Goal: Feedback & Contribution: Contribute content

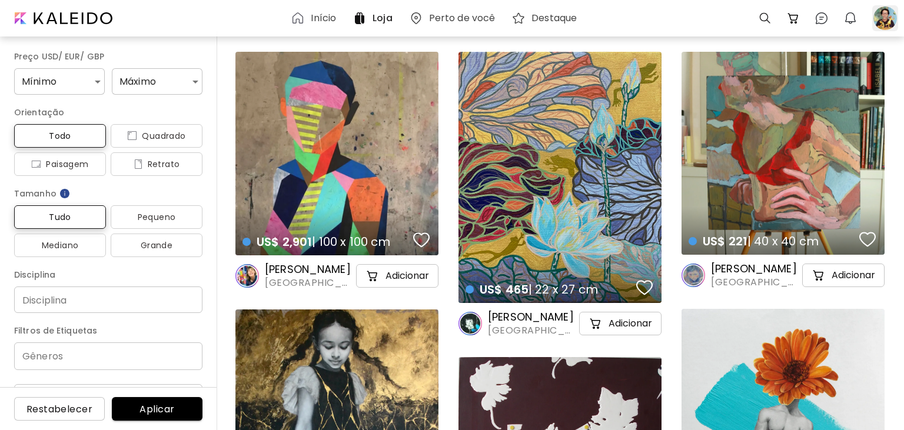
click at [886, 19] on div at bounding box center [885, 18] width 26 height 26
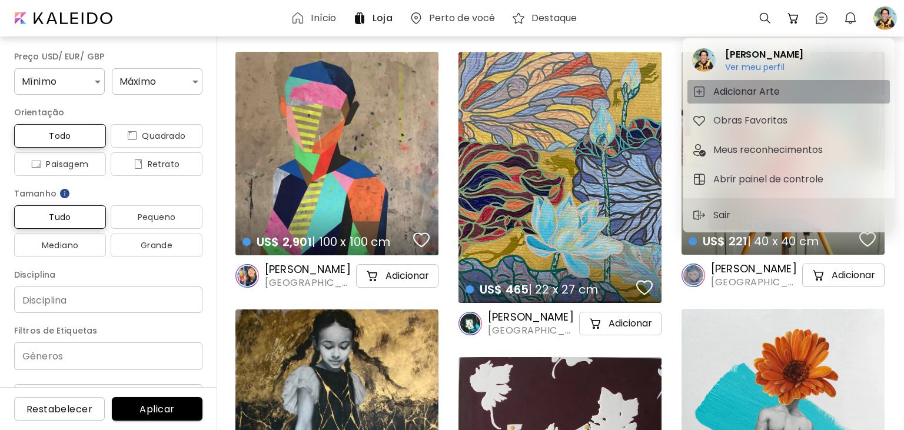
click at [762, 88] on h5 "Adicionar Arte" at bounding box center [748, 92] width 70 height 14
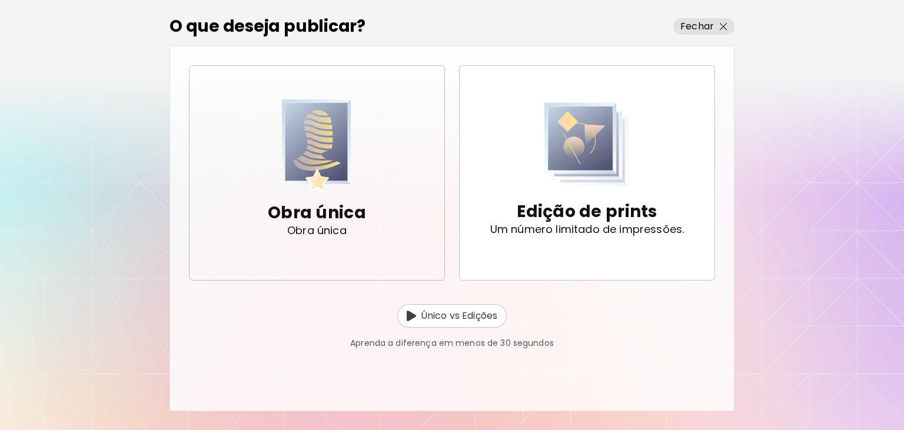
click at [342, 177] on img "button" at bounding box center [316, 145] width 69 height 92
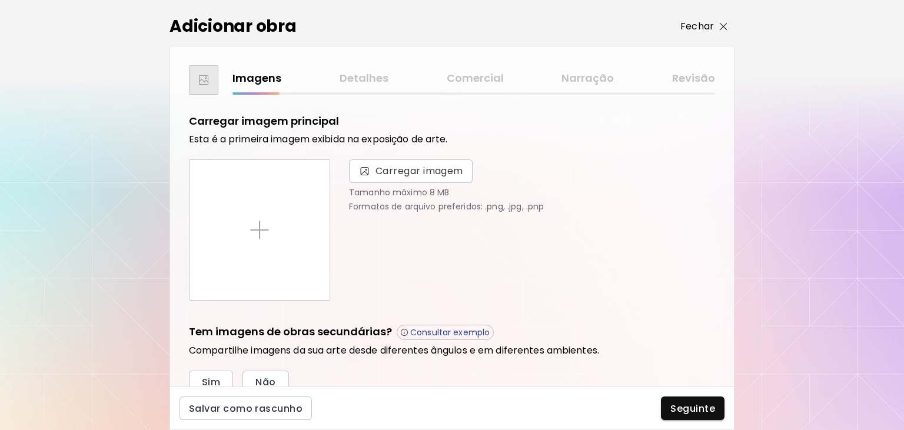
click at [716, 23] on span "Fechar" at bounding box center [703, 26] width 47 height 14
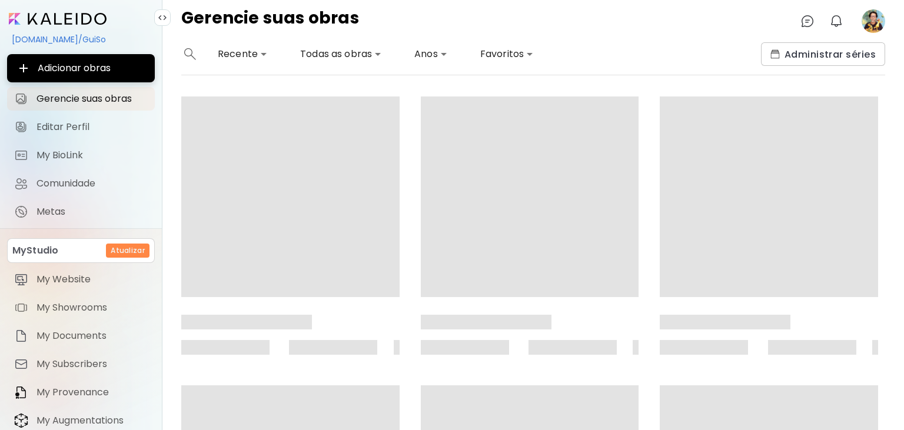
click at [872, 16] on image at bounding box center [873, 21] width 24 height 24
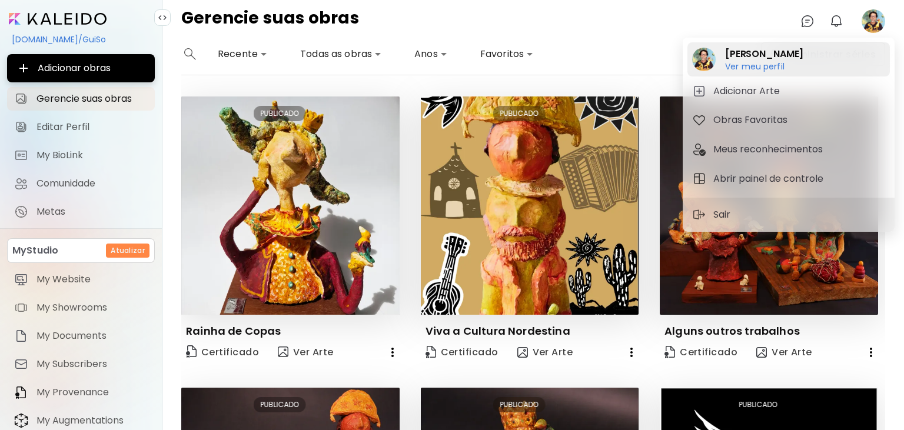
click at [755, 68] on h6 "Ver meu perfil" at bounding box center [764, 66] width 78 height 11
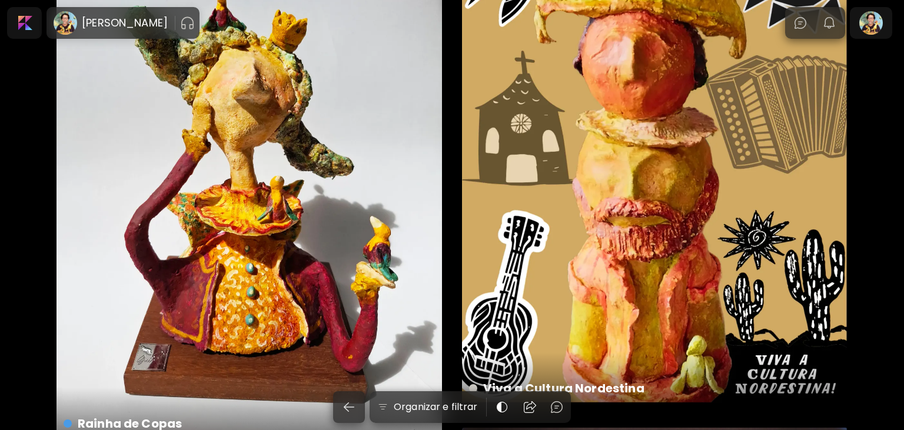
scroll to position [311, 0]
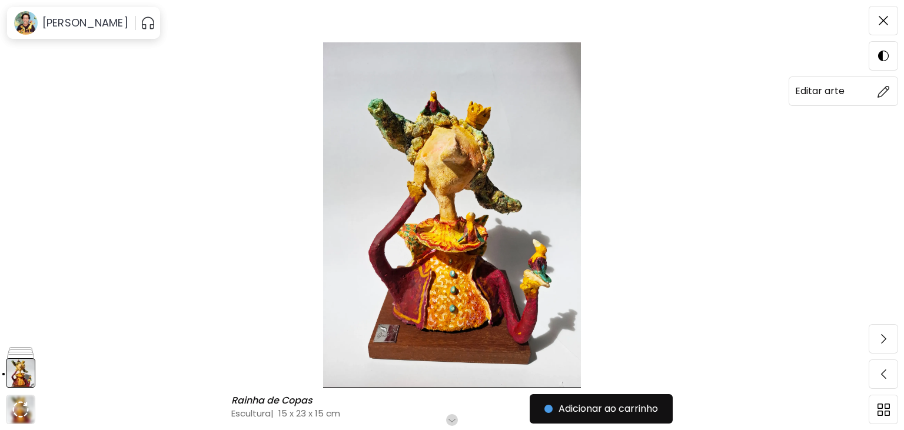
click at [885, 92] on img at bounding box center [883, 91] width 12 height 12
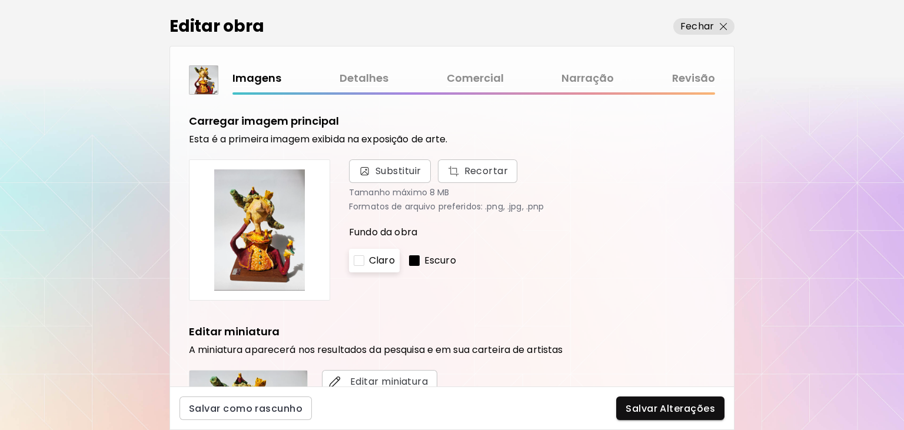
click at [693, 76] on link "Revisão" at bounding box center [693, 78] width 43 height 17
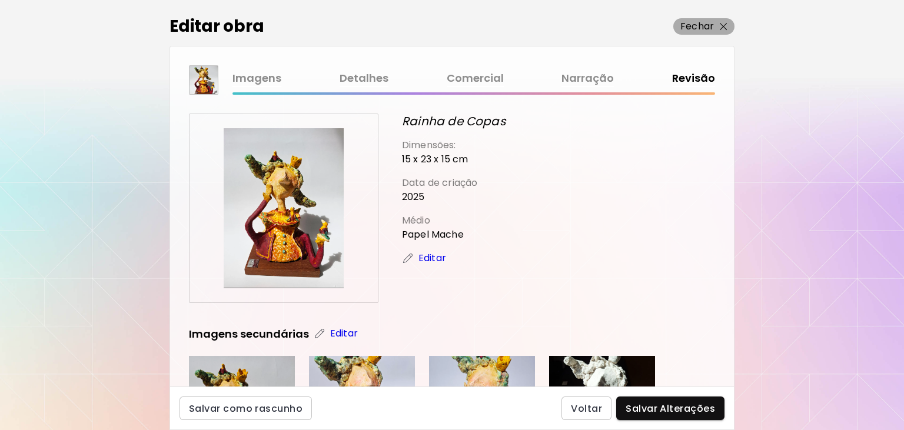
click at [721, 26] on img "button" at bounding box center [723, 27] width 8 height 8
click at [718, 24] on span "Fechar" at bounding box center [703, 26] width 47 height 14
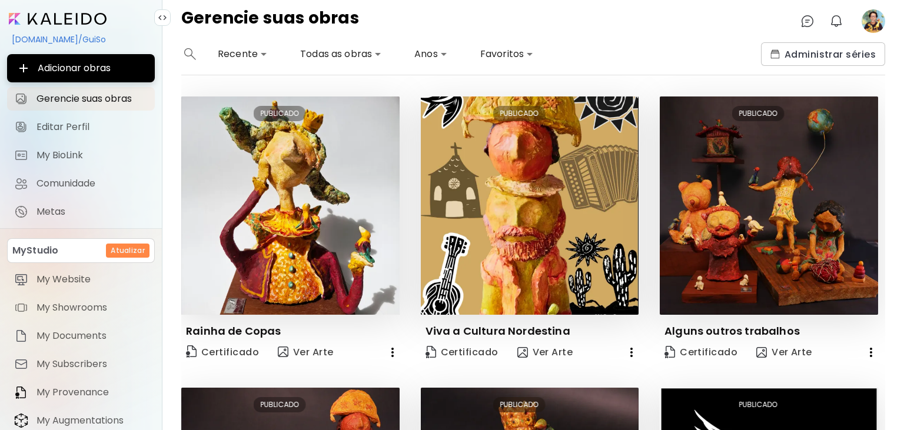
click at [872, 25] on image at bounding box center [873, 21] width 24 height 24
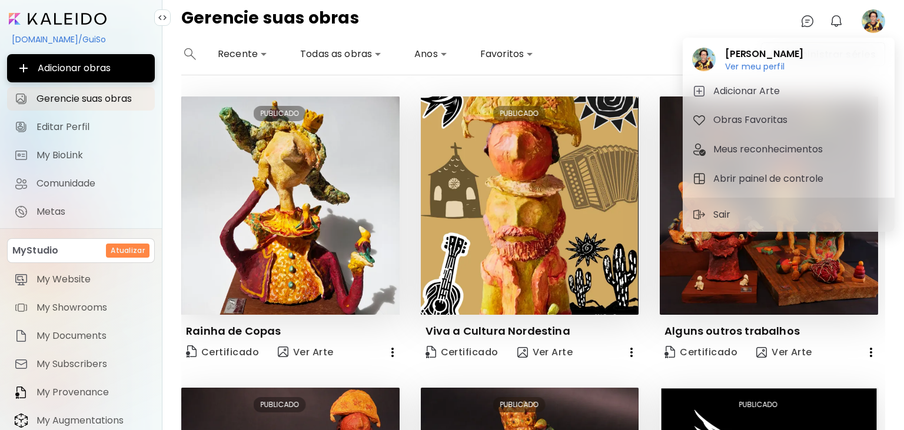
click at [393, 355] on div at bounding box center [452, 215] width 904 height 430
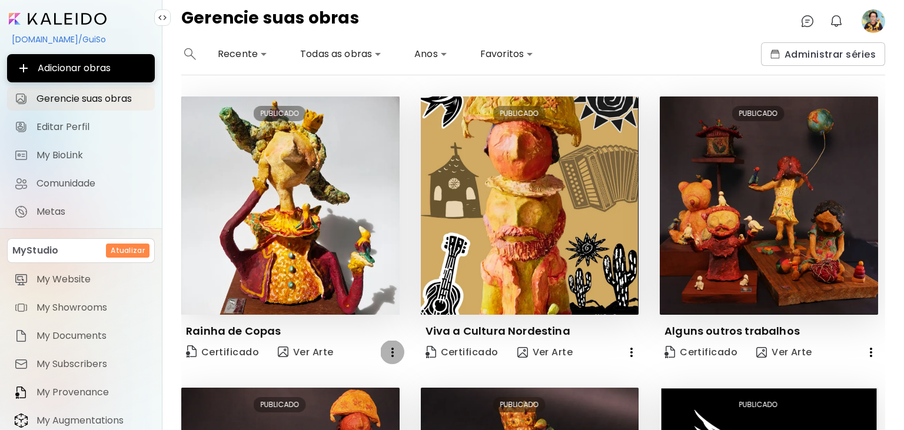
click at [394, 352] on icon "button" at bounding box center [392, 352] width 14 height 14
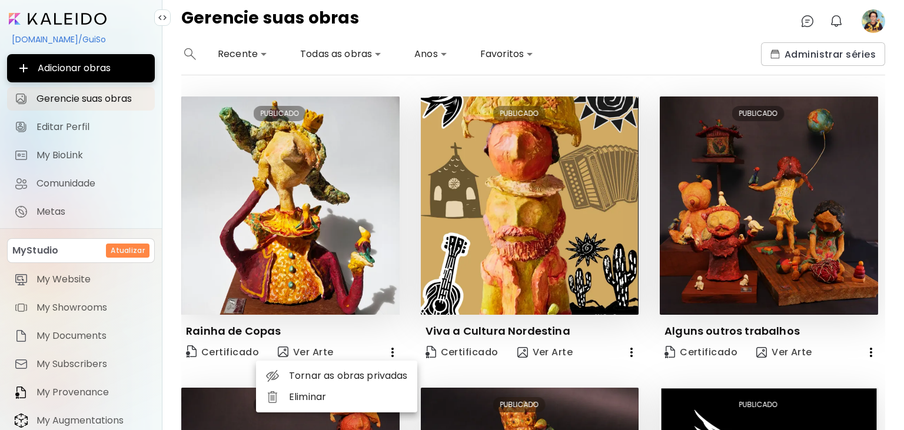
click at [332, 401] on li "Eliminar" at bounding box center [336, 396] width 161 height 21
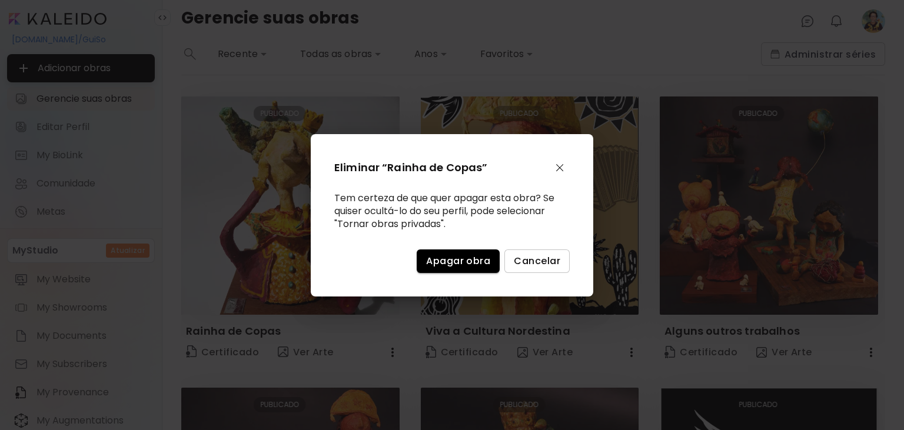
click at [476, 262] on span "Apagar obra" at bounding box center [458, 261] width 64 height 12
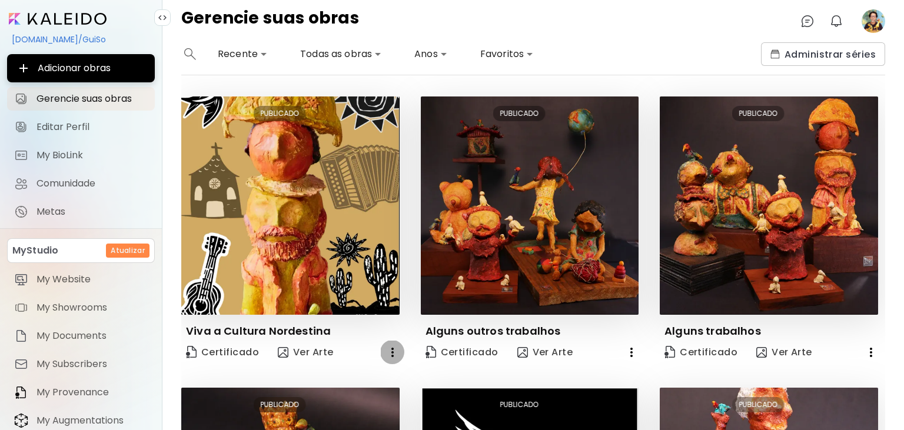
click at [392, 352] on icon "button" at bounding box center [392, 352] width 2 height 9
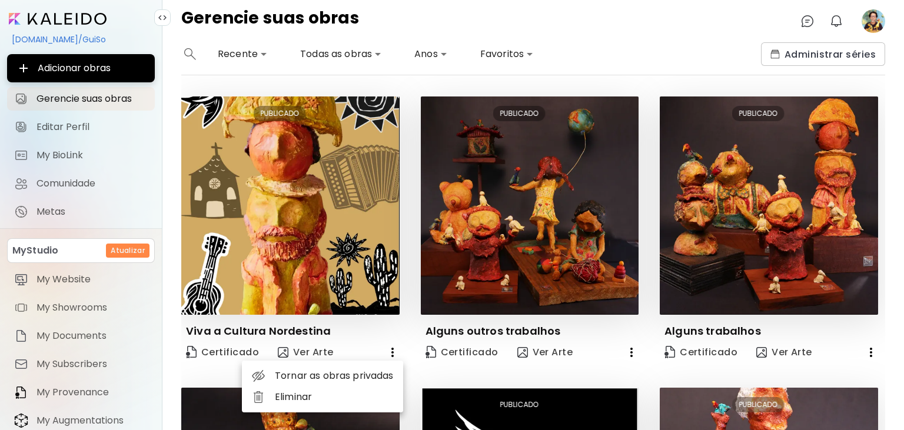
click at [338, 395] on li "Eliminar" at bounding box center [322, 396] width 161 height 21
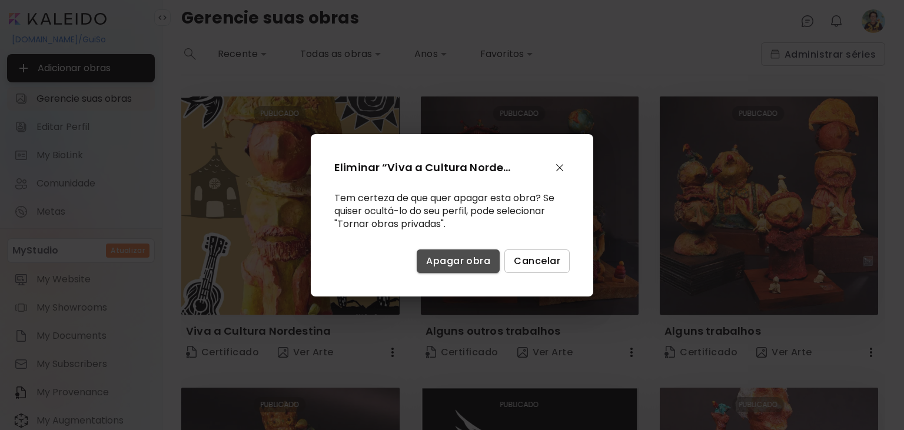
click at [472, 266] on span "Apagar obra" at bounding box center [458, 261] width 64 height 12
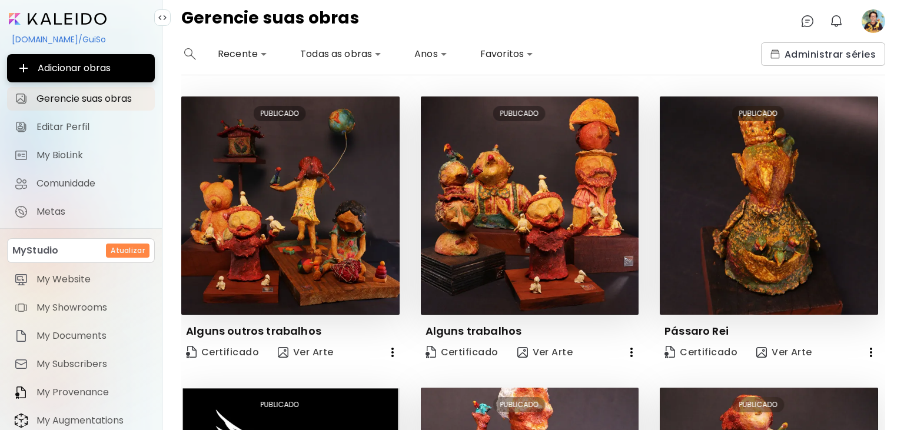
click at [389, 354] on icon "button" at bounding box center [392, 352] width 14 height 14
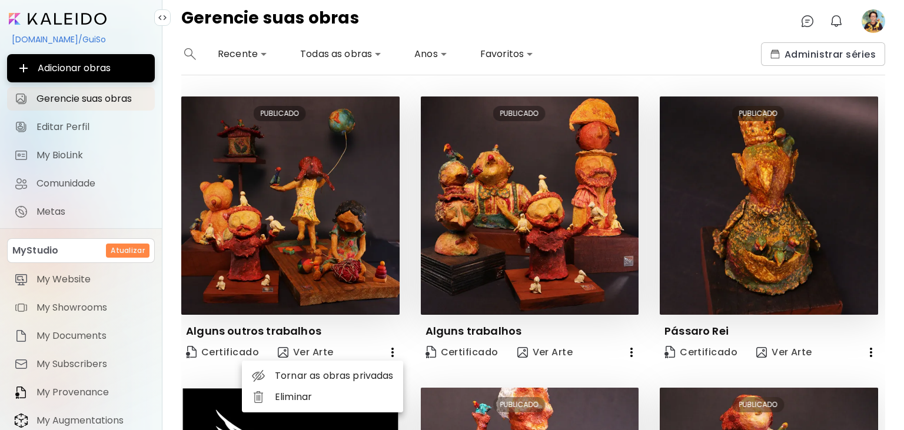
click at [369, 395] on li "Eliminar" at bounding box center [322, 396] width 161 height 21
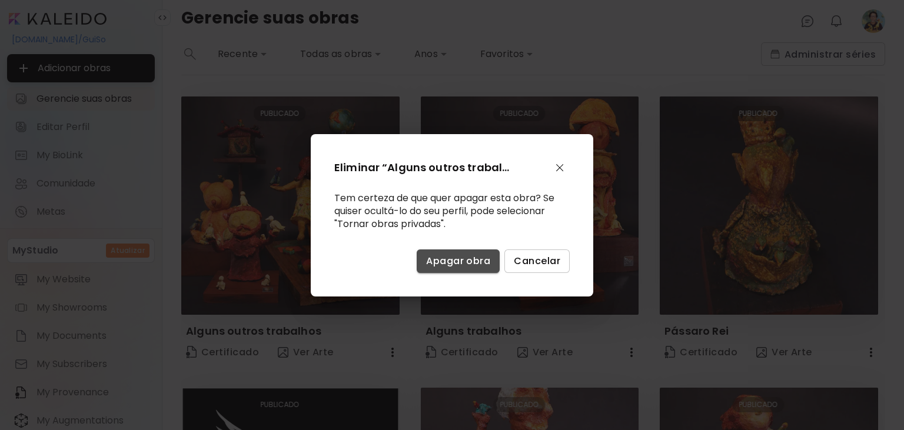
click at [461, 267] on span "Apagar obra" at bounding box center [458, 261] width 64 height 12
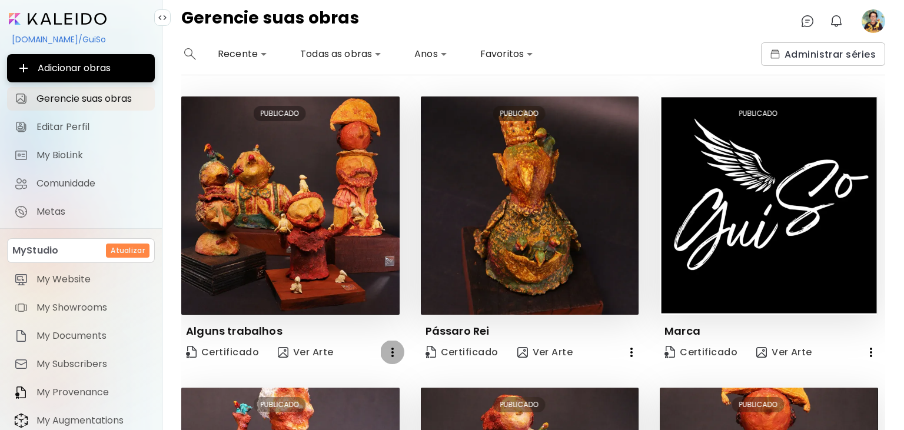
click at [392, 356] on icon "button" at bounding box center [392, 352] width 2 height 9
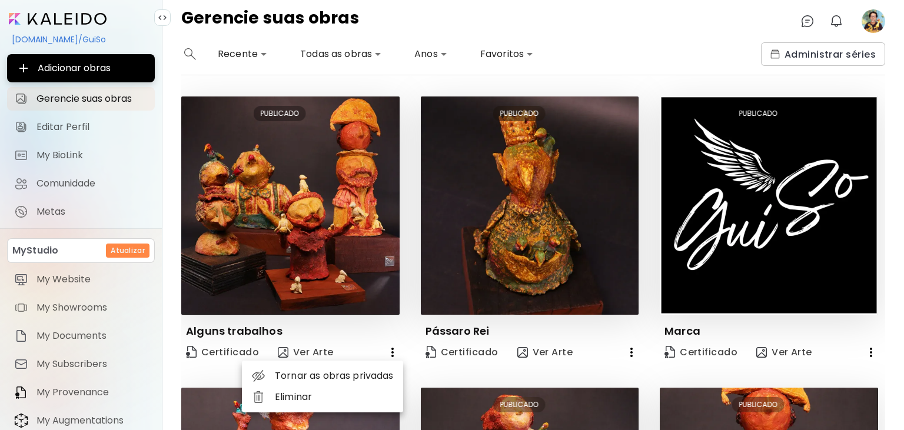
click at [364, 399] on li "Eliminar" at bounding box center [322, 396] width 161 height 21
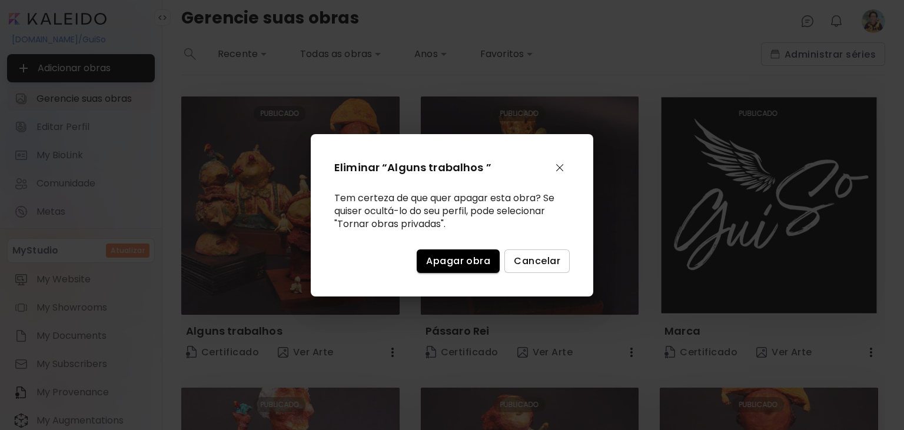
click at [465, 262] on span "Apagar obra" at bounding box center [458, 261] width 64 height 12
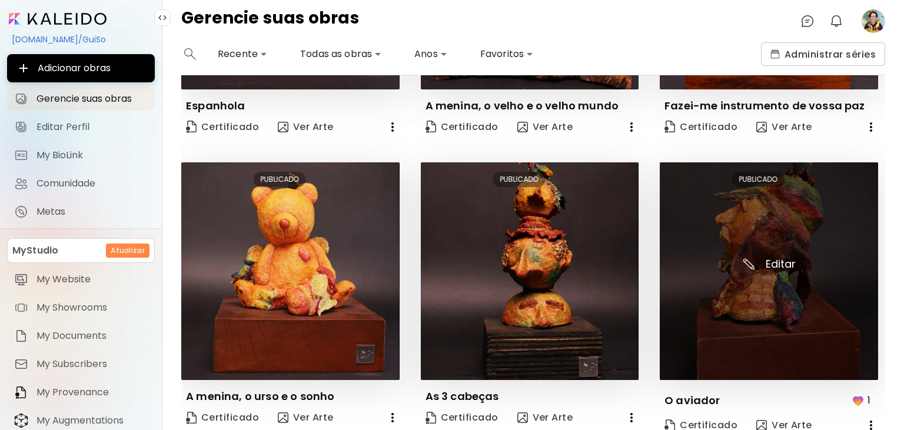
scroll to position [866, 0]
